Goal: Task Accomplishment & Management: Use online tool/utility

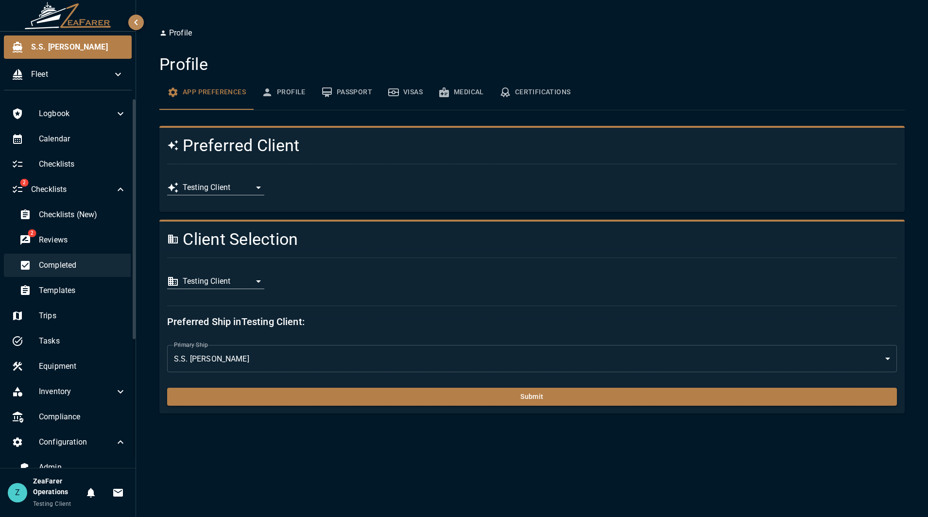
click at [84, 265] on span "Completed" at bounding box center [82, 266] width 87 height 12
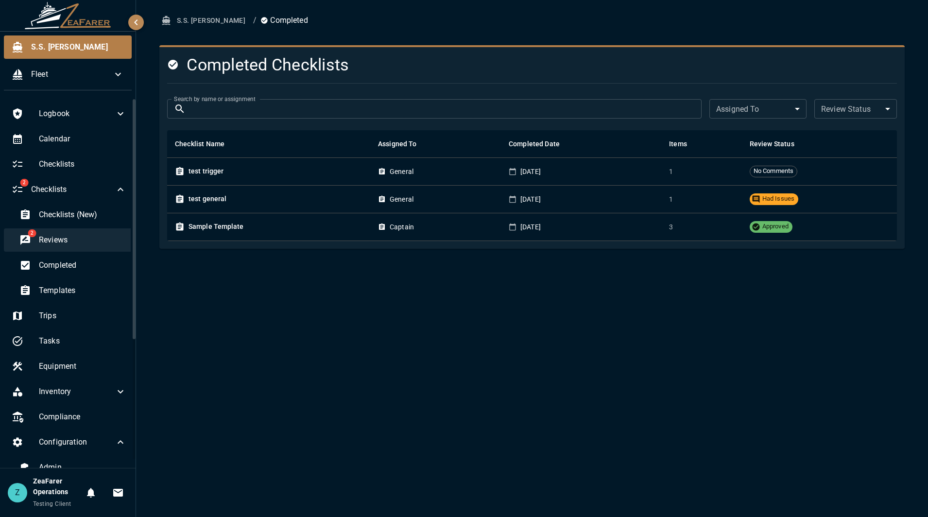
click at [79, 231] on div "2 Reviews" at bounding box center [73, 239] width 122 height 23
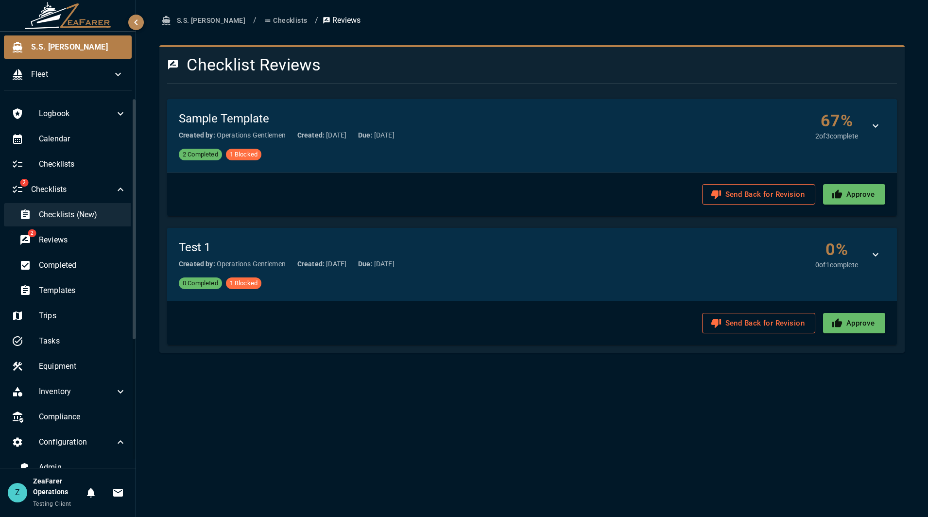
click at [79, 212] on span "Checklists (New)" at bounding box center [82, 215] width 87 height 12
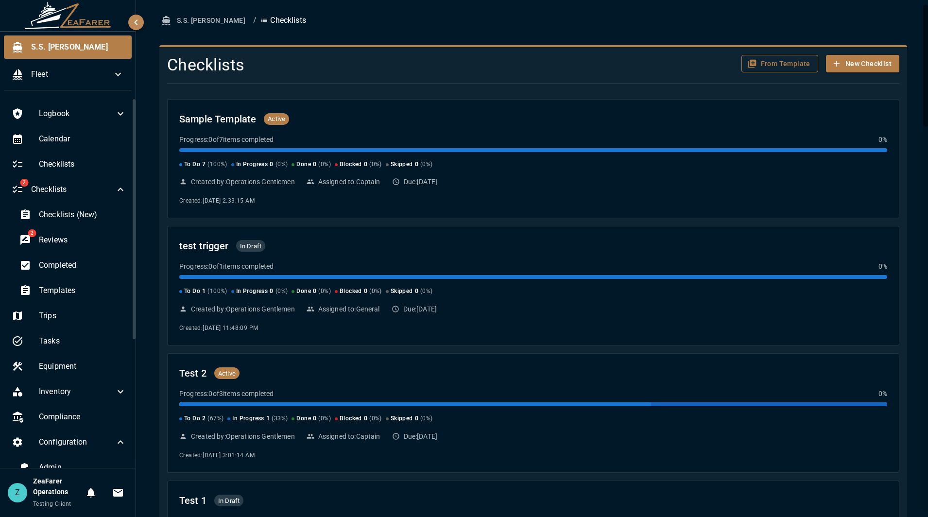
click at [761, 66] on button "From Template" at bounding box center [780, 64] width 77 height 18
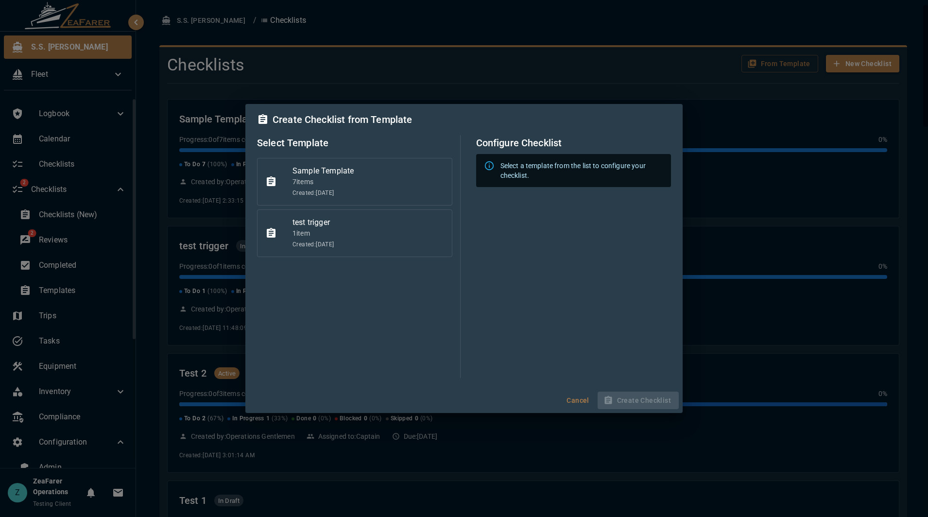
click at [347, 159] on div "Sample Template 7 item s Created: 7/11/2025" at bounding box center [354, 182] width 195 height 48
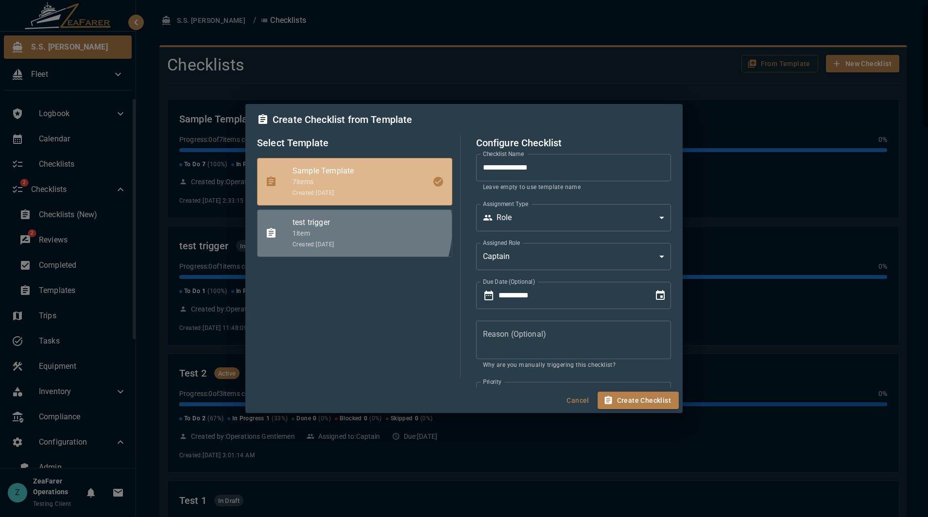
click at [337, 227] on span "test trigger" at bounding box center [369, 223] width 152 height 12
type input "**********"
type input "*"
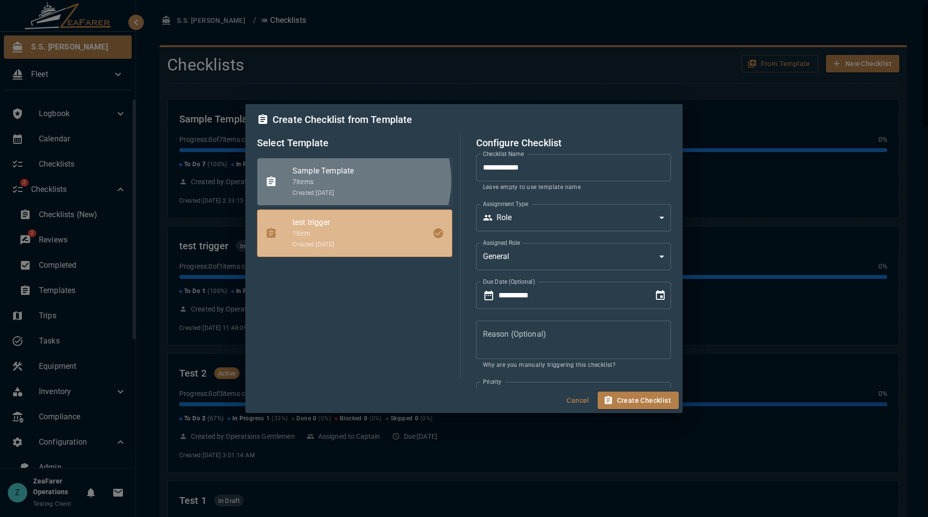
click at [349, 181] on p "7 item s" at bounding box center [369, 182] width 152 height 10
type input "**********"
type input "*"
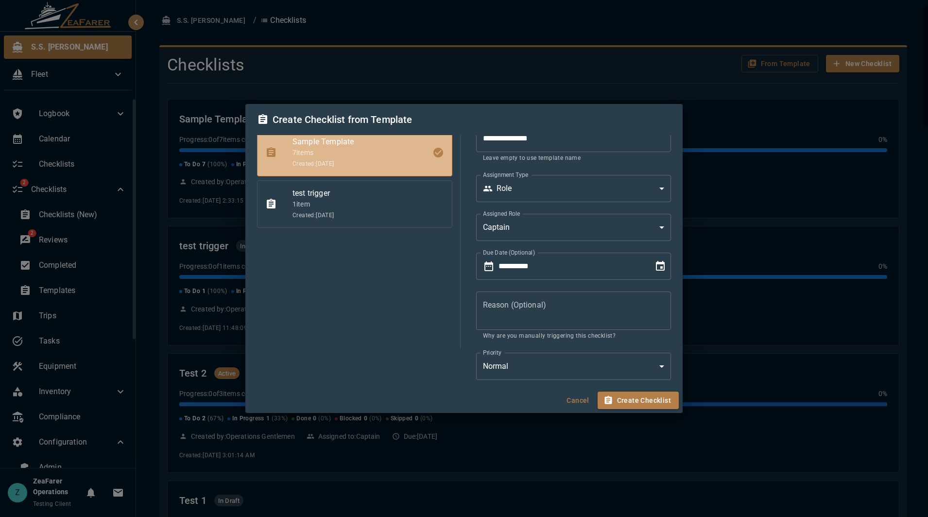
scroll to position [112, 0]
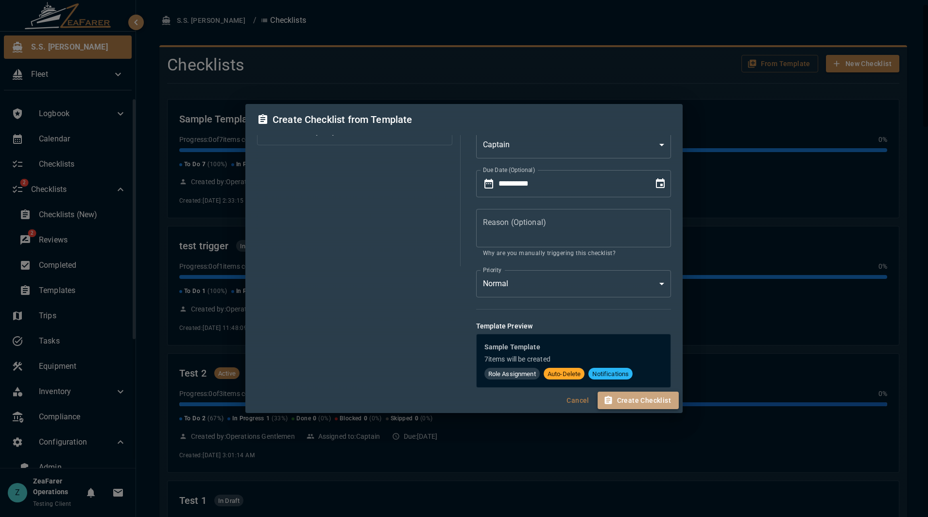
click at [659, 402] on button "Create Checklist" at bounding box center [638, 401] width 81 height 18
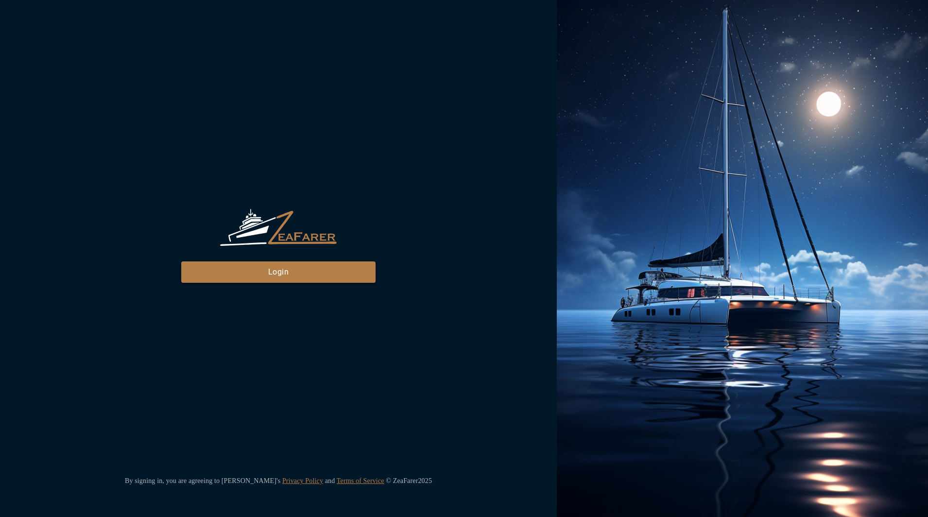
click at [295, 278] on button "Login" at bounding box center [278, 271] width 194 height 21
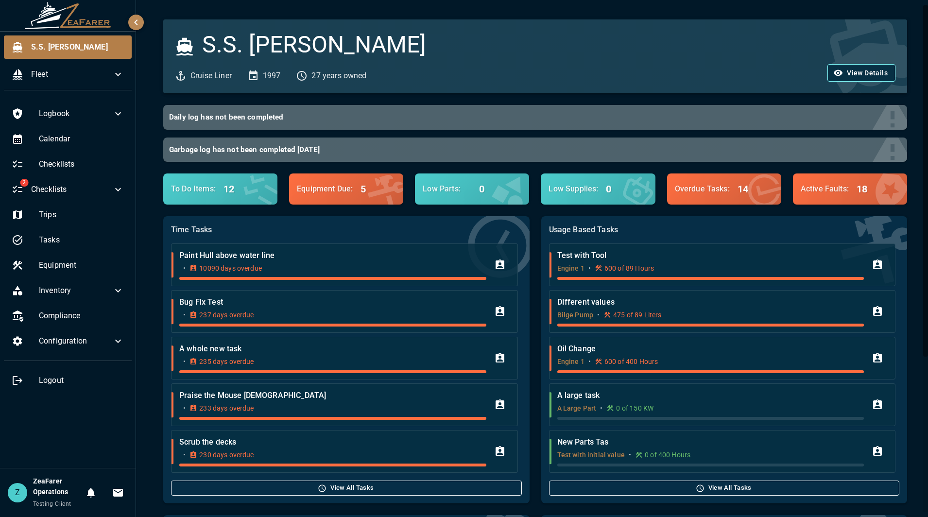
click at [842, 69] on button "View Details" at bounding box center [862, 73] width 68 height 18
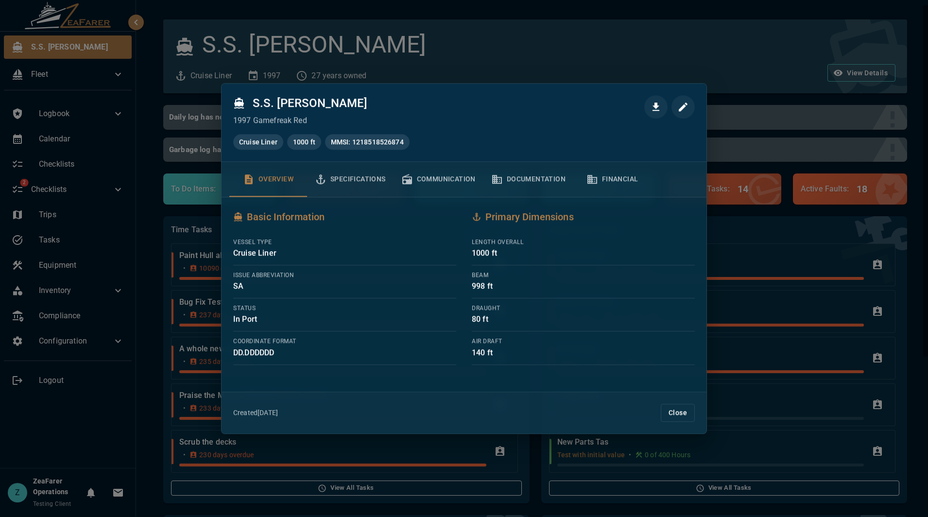
click at [759, 72] on div at bounding box center [464, 258] width 928 height 517
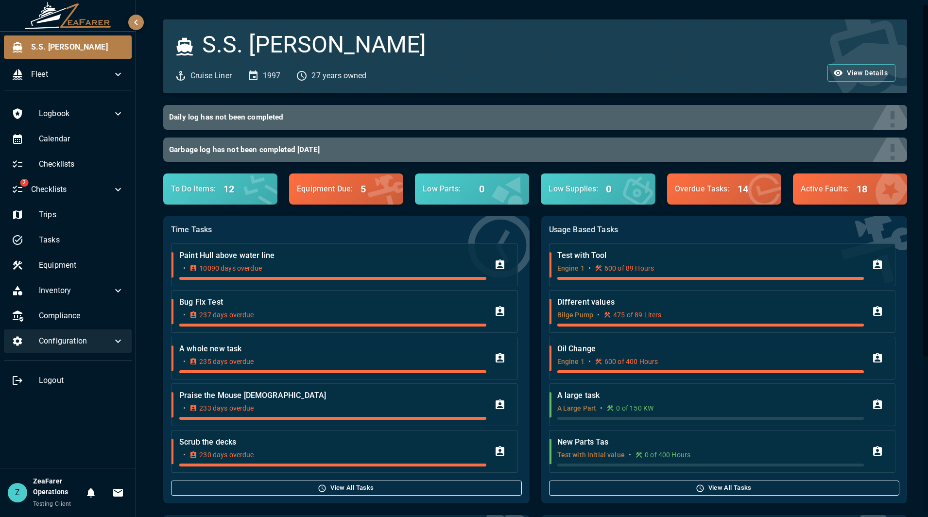
click at [125, 337] on div "Configuration" at bounding box center [68, 341] width 128 height 23
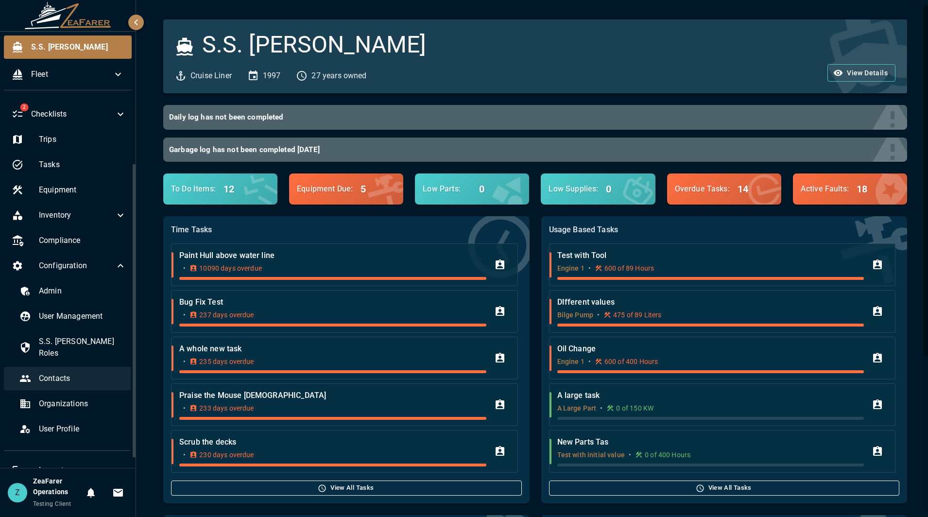
scroll to position [84, 0]
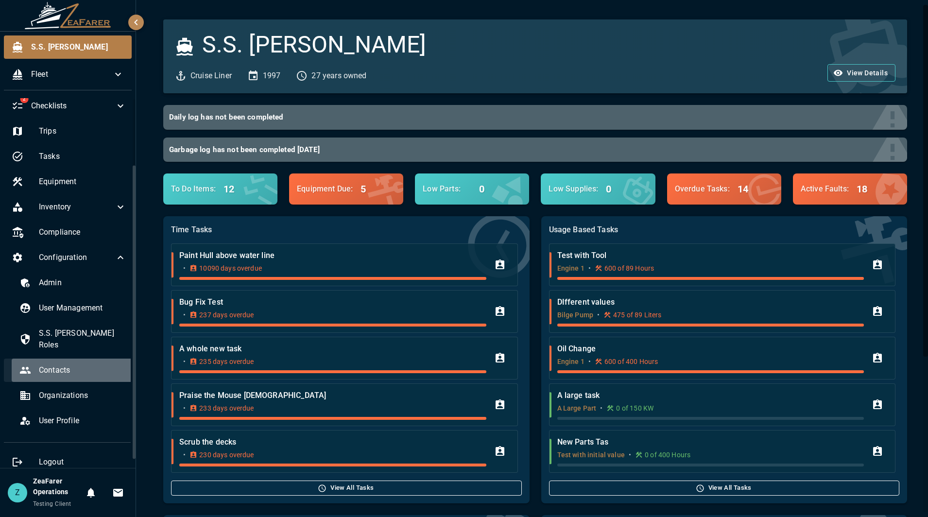
click at [73, 359] on div "Contacts" at bounding box center [73, 370] width 122 height 23
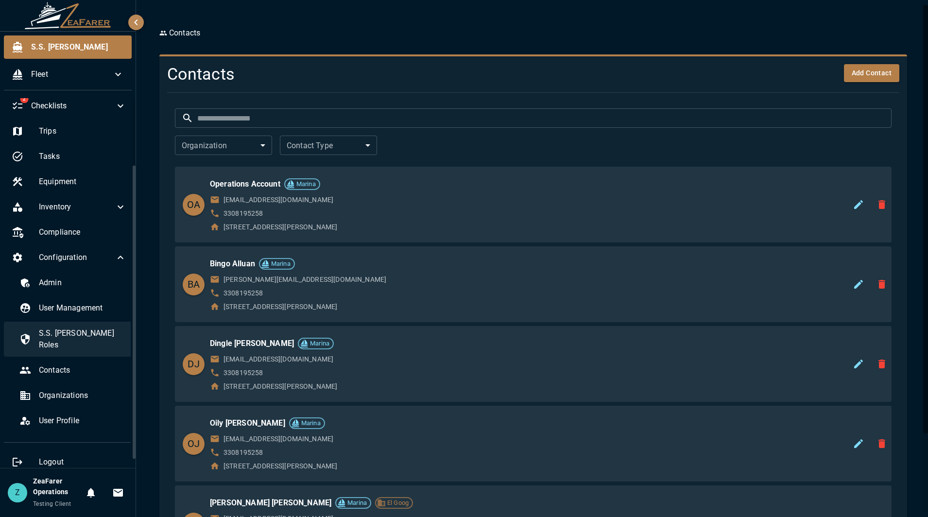
click at [73, 336] on span "S.S. Anne Roles" at bounding box center [82, 339] width 87 height 23
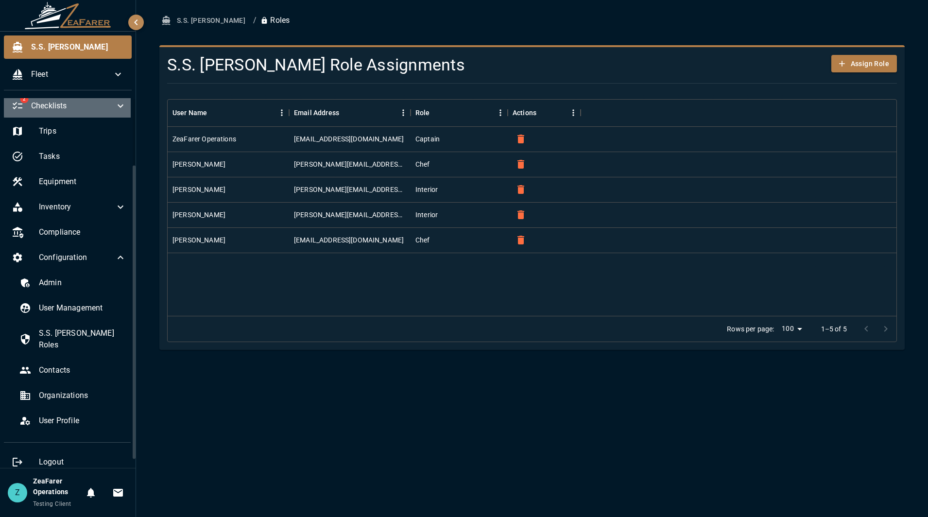
click at [122, 107] on div "2 Checklists" at bounding box center [69, 105] width 130 height 23
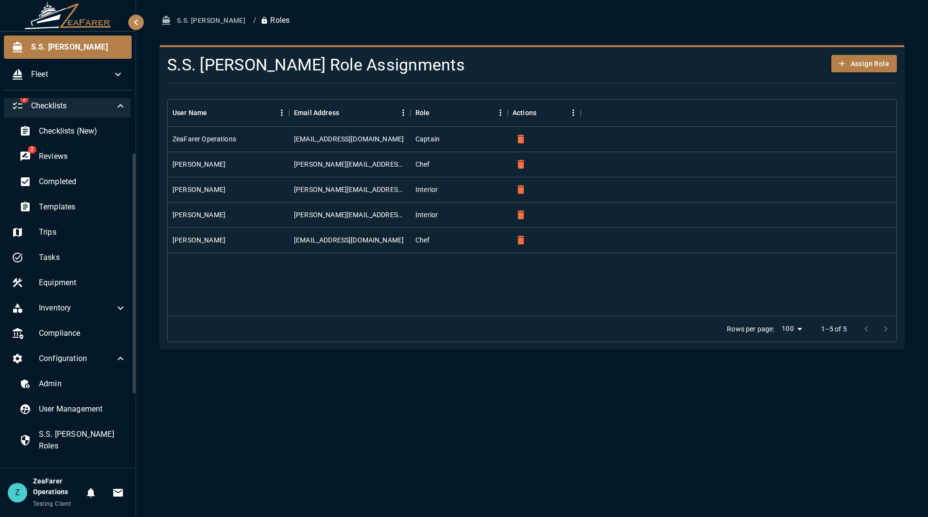
click at [122, 107] on div "2 Checklists" at bounding box center [69, 105] width 130 height 23
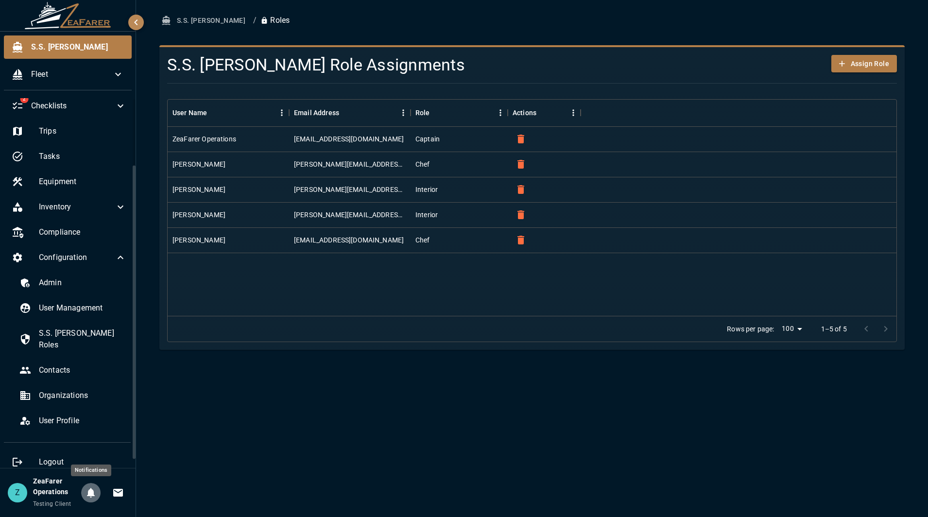
click at [92, 491] on icon "Notifications" at bounding box center [91, 493] width 8 height 10
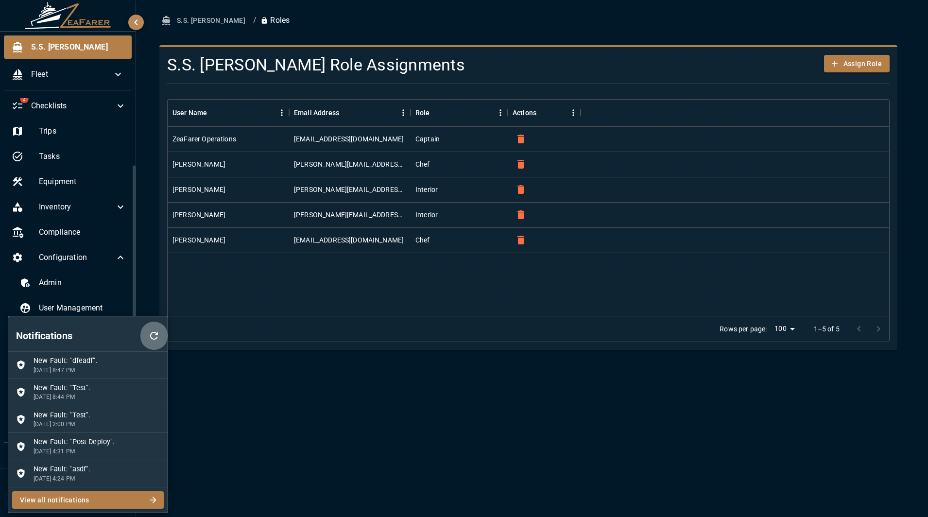
click at [157, 331] on icon "button" at bounding box center [154, 336] width 12 height 12
click at [278, 442] on div at bounding box center [464, 258] width 928 height 517
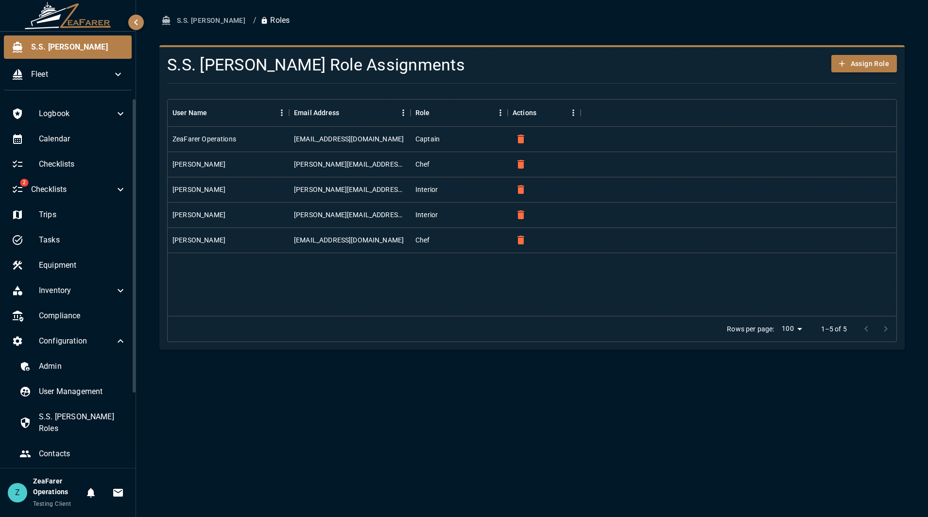
click at [644, 19] on ol "S.S. Anne / Roles" at bounding box center [532, 21] width 746 height 18
click at [96, 190] on span "Checklists" at bounding box center [73, 190] width 84 height 12
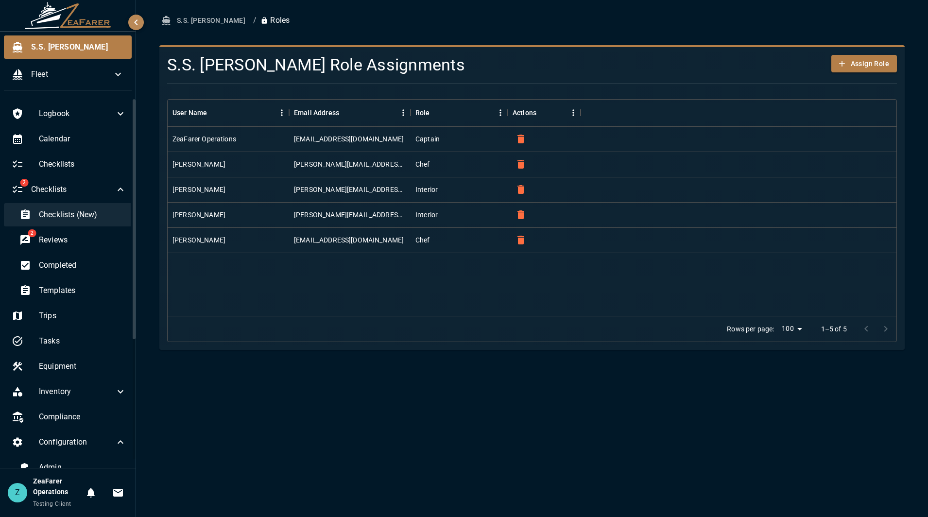
click at [75, 211] on span "Checklists (New)" at bounding box center [82, 215] width 87 height 12
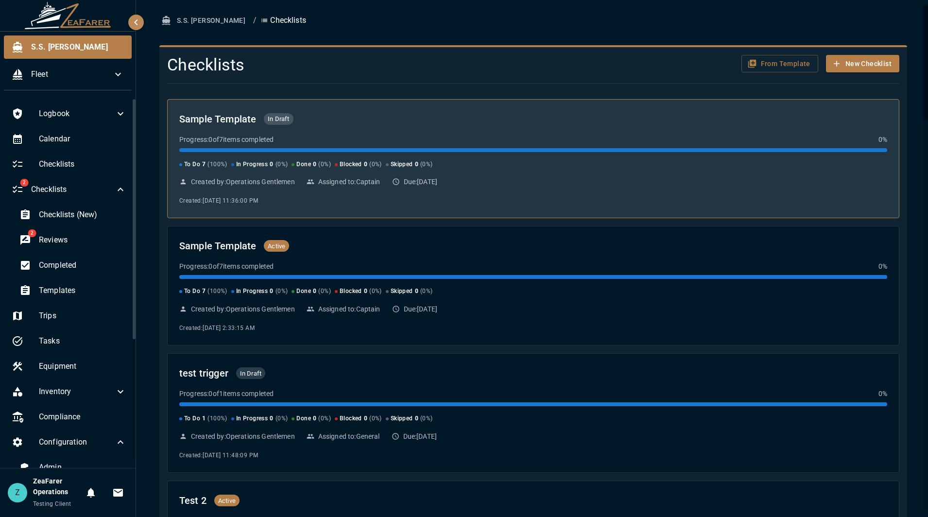
click at [519, 179] on div "Created by: Operations Gentlemen Assigned to: Captain Due: 10/9/2025" at bounding box center [533, 182] width 708 height 10
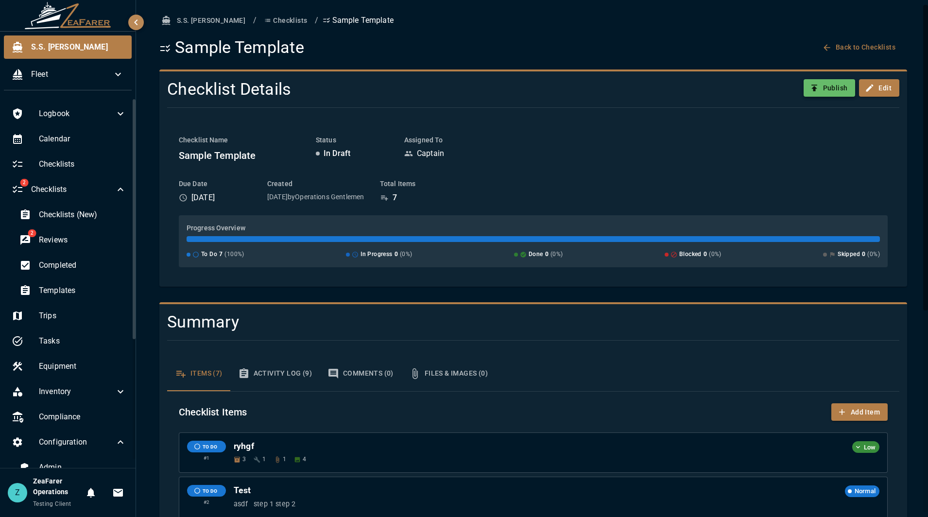
click at [810, 90] on icon "button" at bounding box center [815, 88] width 10 height 10
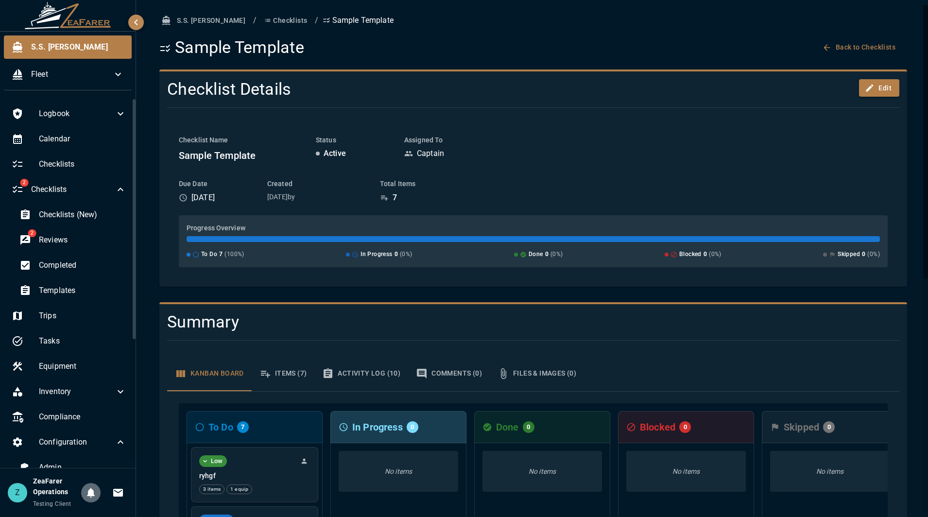
click at [91, 498] on icon "Notifications" at bounding box center [91, 493] width 12 height 12
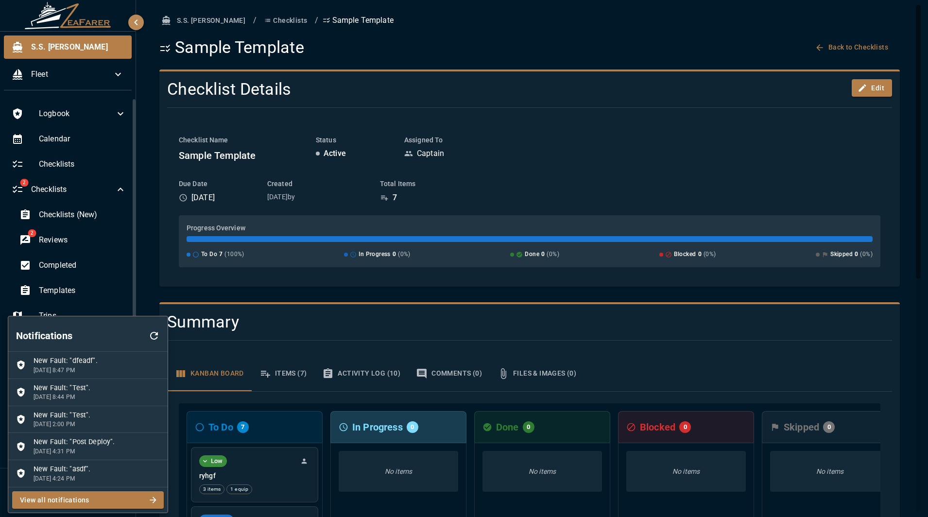
click at [165, 331] on button "button" at bounding box center [153, 335] width 27 height 31
click at [87, 353] on li "Checklist 'Sample Template' is ready to work on 9/9/2025, 7:39 PM" at bounding box center [87, 365] width 159 height 27
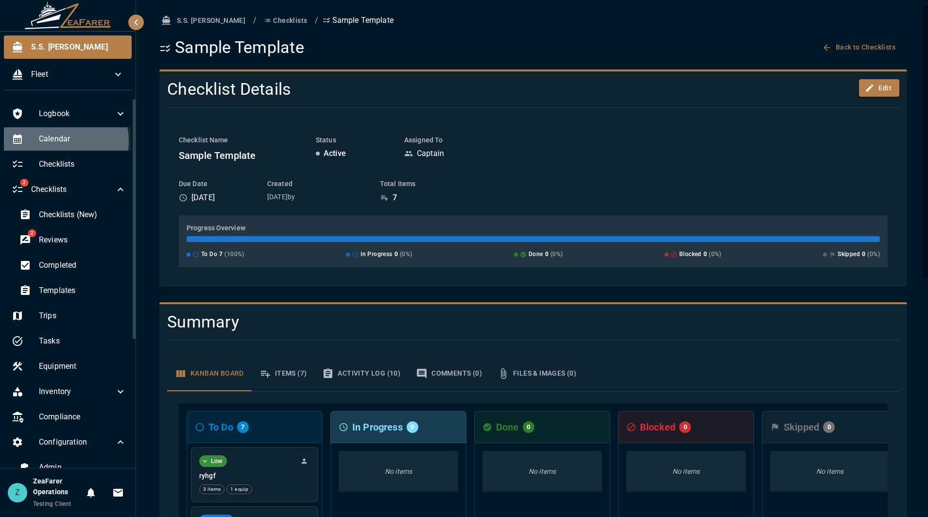
click at [58, 141] on span "Calendar" at bounding box center [82, 139] width 87 height 12
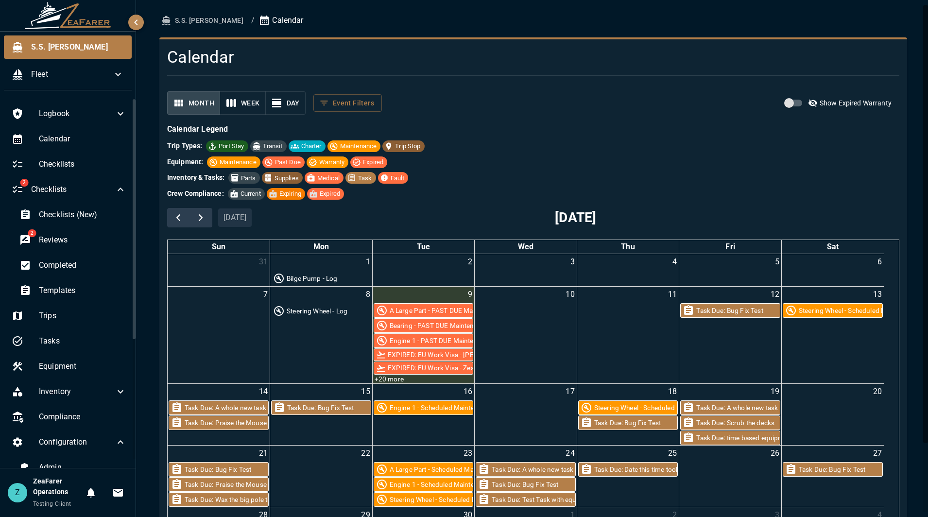
click at [89, 502] on button "0" at bounding box center [90, 492] width 19 height 19
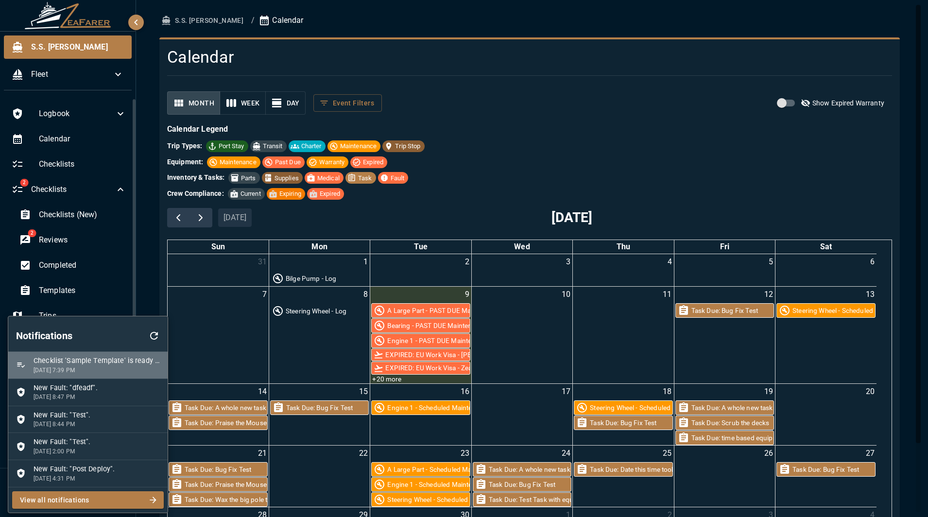
click at [93, 364] on span "Checklist 'Sample Template' is ready to work on" at bounding box center [97, 361] width 126 height 11
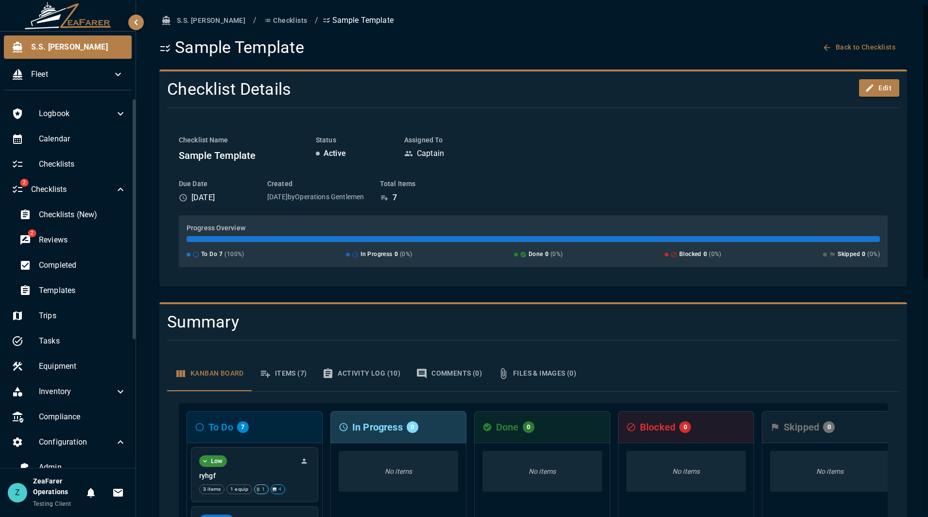
click at [81, 483] on button "0" at bounding box center [90, 492] width 19 height 19
